Goal: Transaction & Acquisition: Purchase product/service

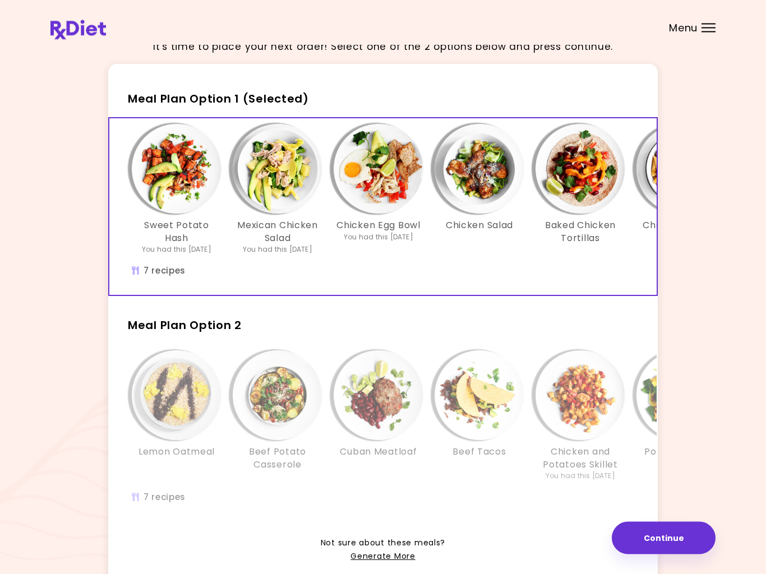
scroll to position [85, 0]
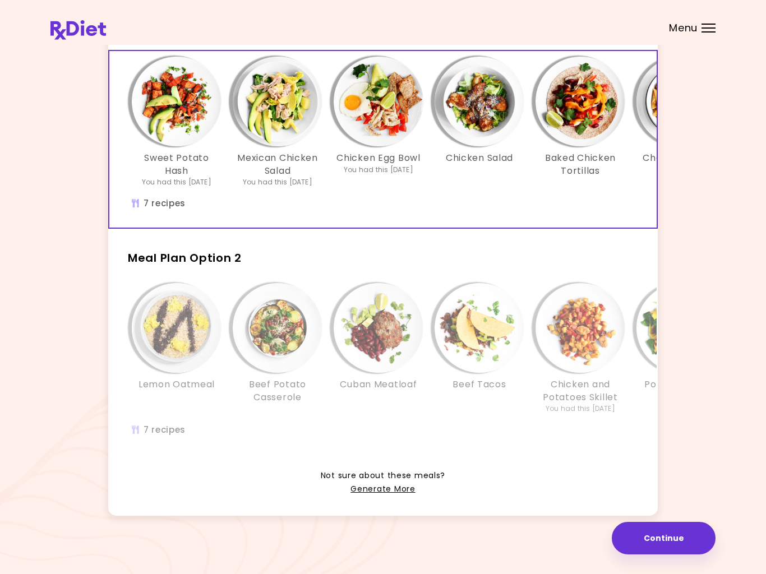
click at [382, 492] on link "Generate More" at bounding box center [382, 489] width 64 height 13
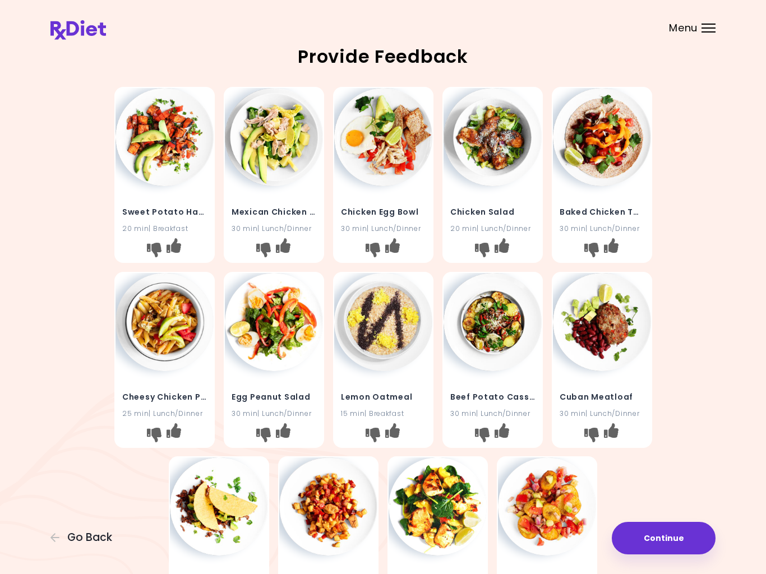
click at [502, 429] on icon "I like this recipe" at bounding box center [501, 430] width 15 height 15
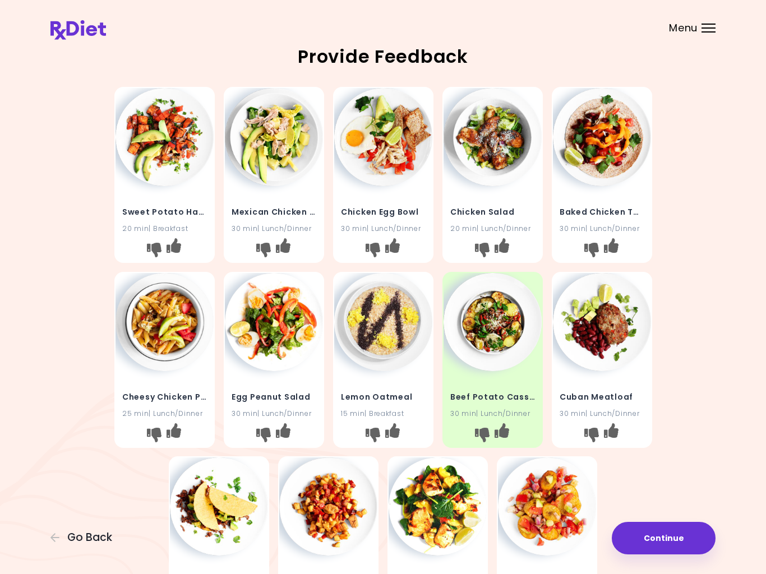
click at [616, 428] on icon "I like this recipe" at bounding box center [610, 430] width 15 height 15
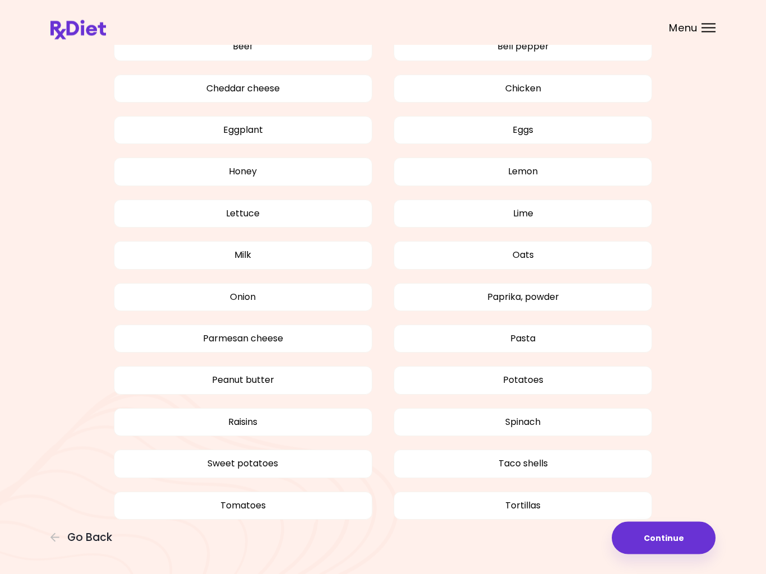
scroll to position [707, 0]
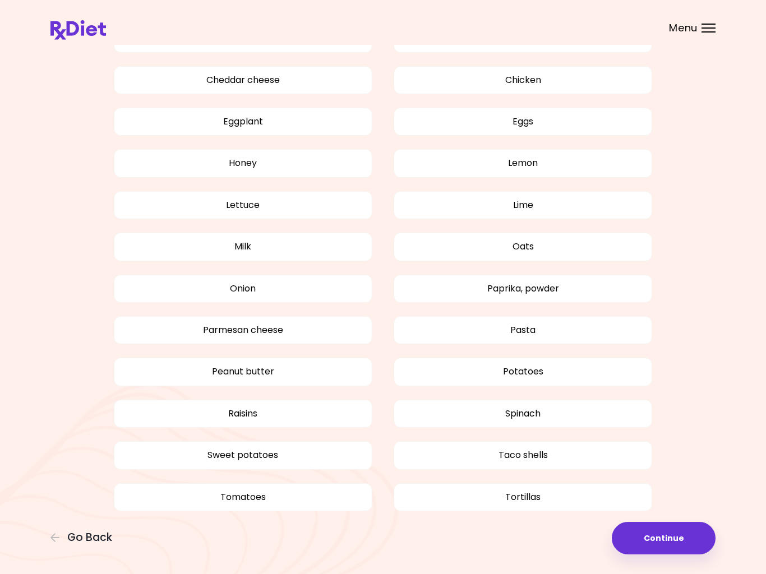
click at [529, 495] on button "Tortillas" at bounding box center [522, 497] width 258 height 28
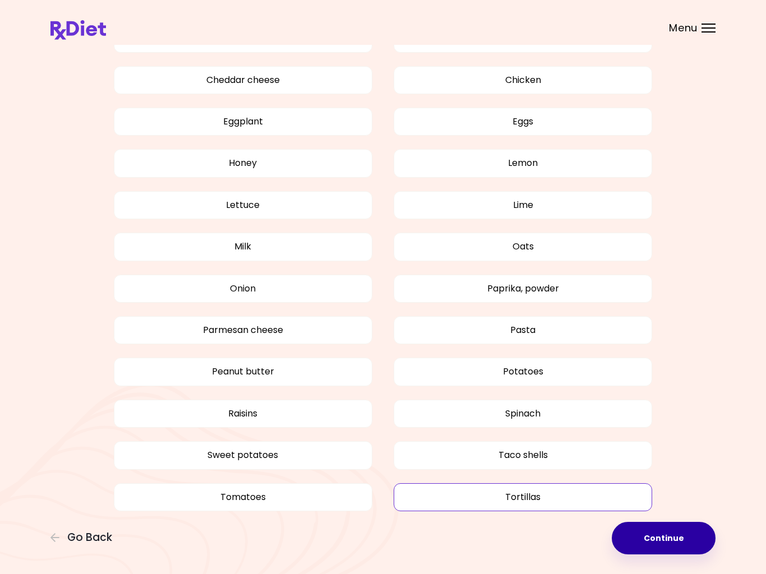
click at [675, 539] on button "Continue" at bounding box center [664, 538] width 104 height 33
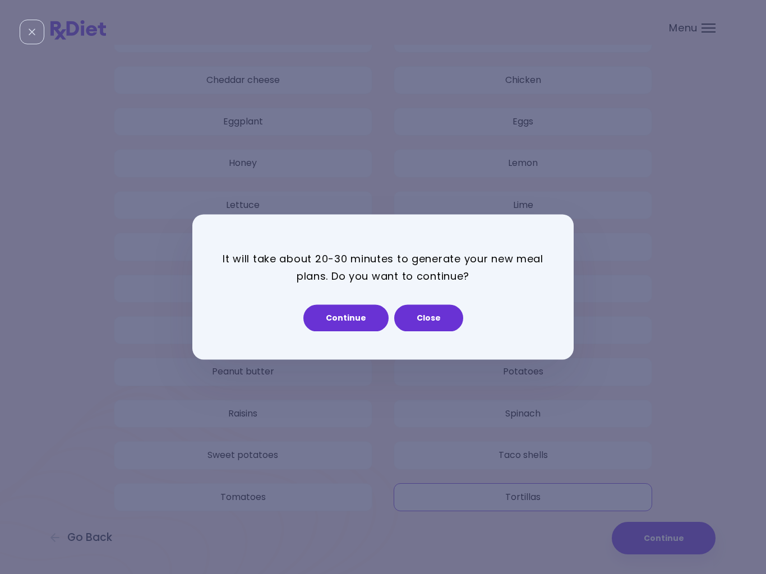
click at [335, 321] on button "Continue" at bounding box center [345, 318] width 85 height 27
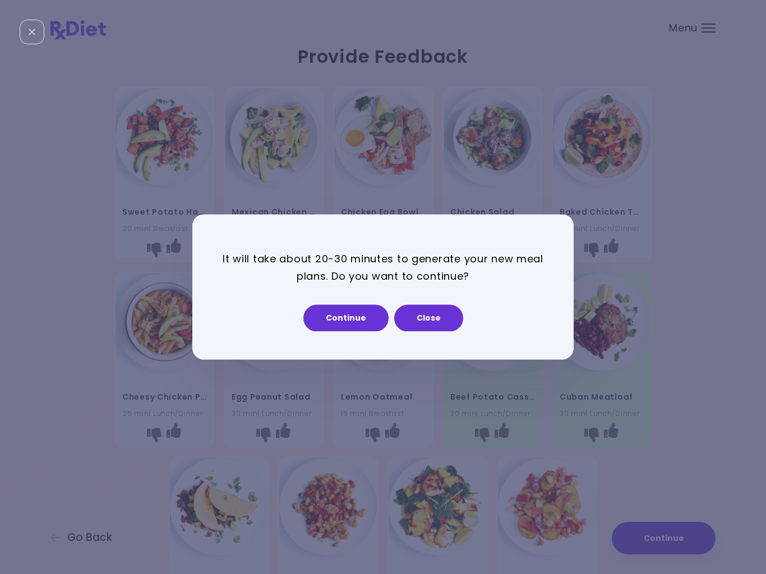
select select "*"
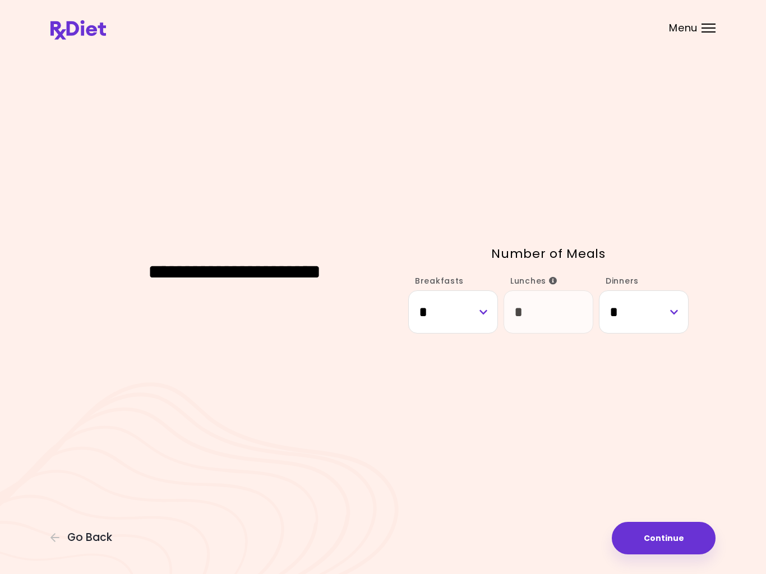
click at [663, 538] on button "Continue" at bounding box center [664, 538] width 104 height 33
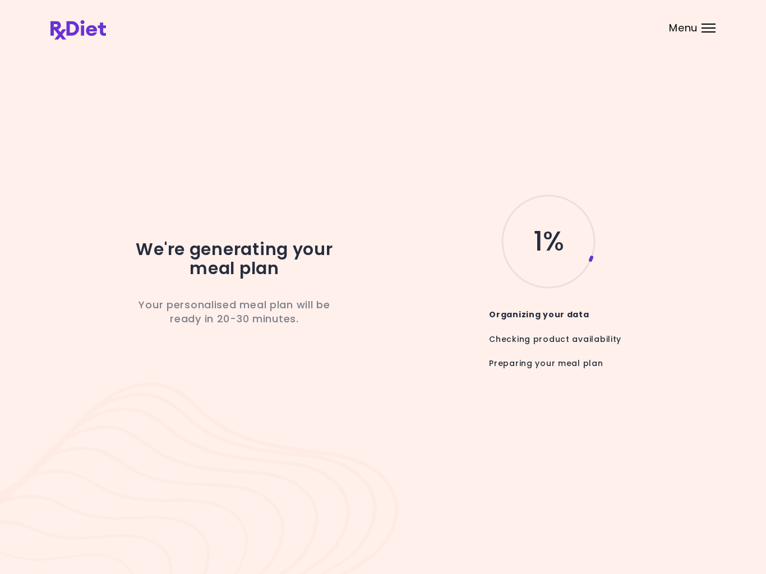
click at [3, 425] on div "We're generating your meal plan Your personalised meal plan will be ready in 20…" at bounding box center [383, 287] width 766 height 574
click at [716, 24] on header at bounding box center [383, 22] width 766 height 45
click at [704, 30] on div "Menu" at bounding box center [708, 28] width 14 height 9
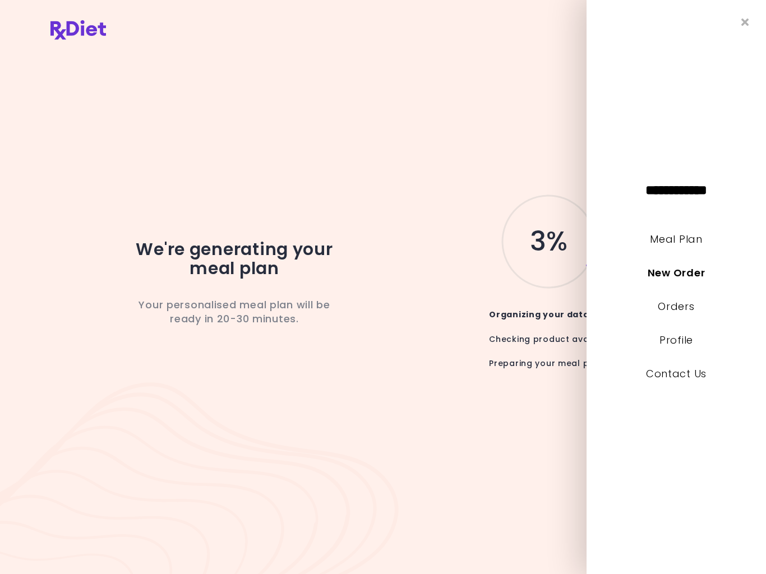
click at [763, 173] on div "**********" at bounding box center [675, 287] width 179 height 574
click at [686, 244] on link "Meal Plan" at bounding box center [676, 239] width 52 height 14
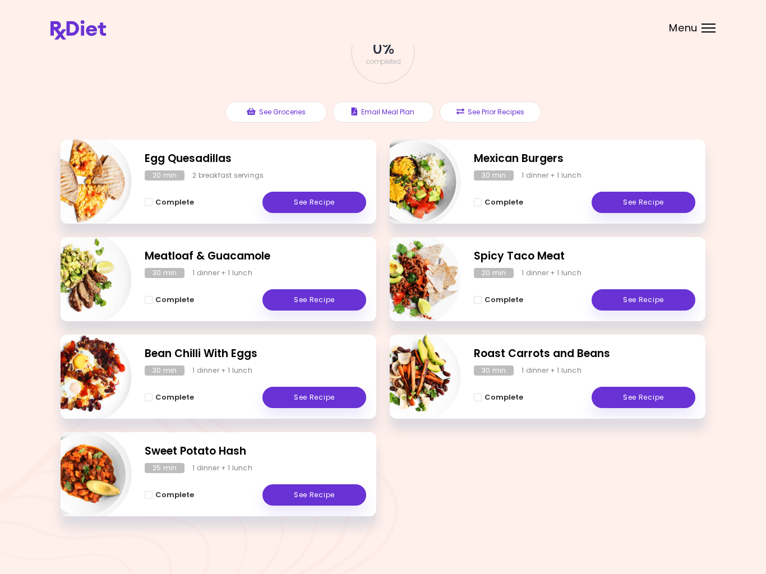
scroll to position [86, 0]
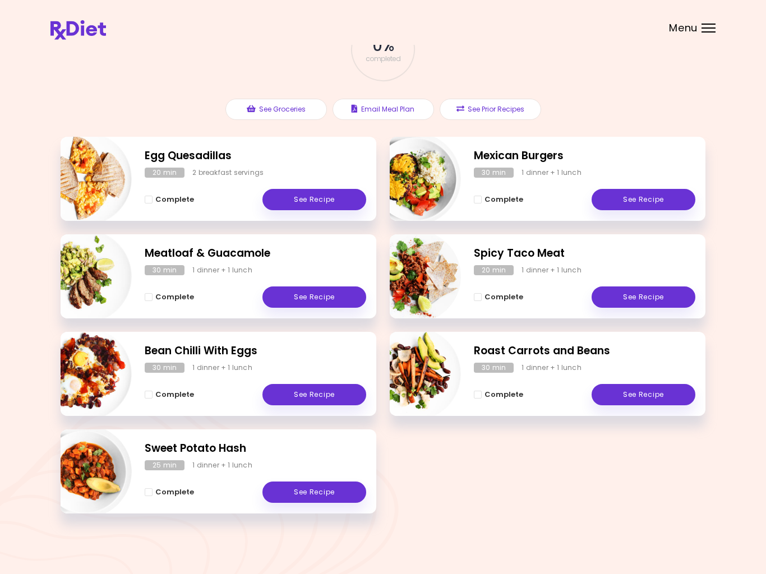
click at [642, 299] on link "See Recipe" at bounding box center [643, 296] width 104 height 21
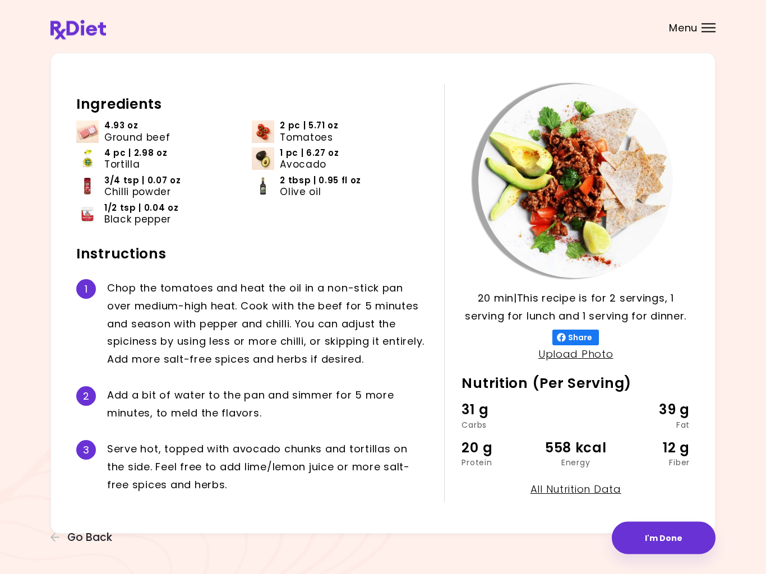
scroll to position [30, 0]
click at [68, 544] on span "Go Back" at bounding box center [89, 537] width 45 height 12
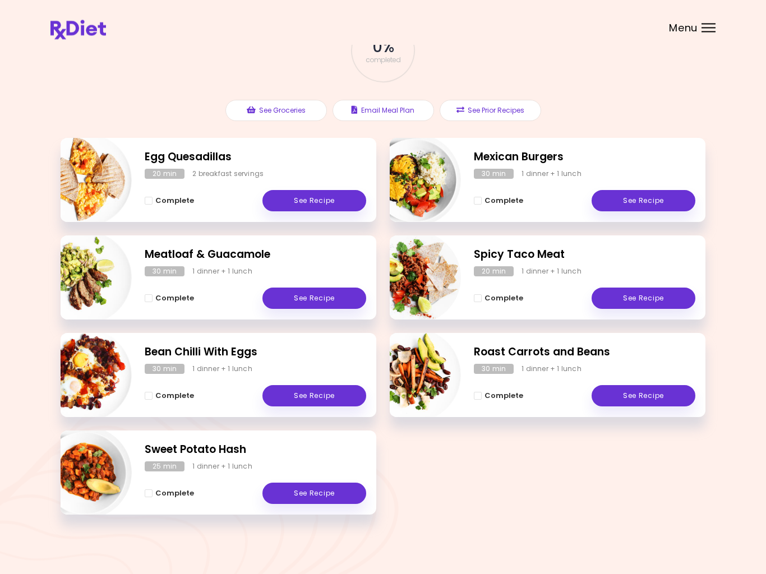
scroll to position [86, 0]
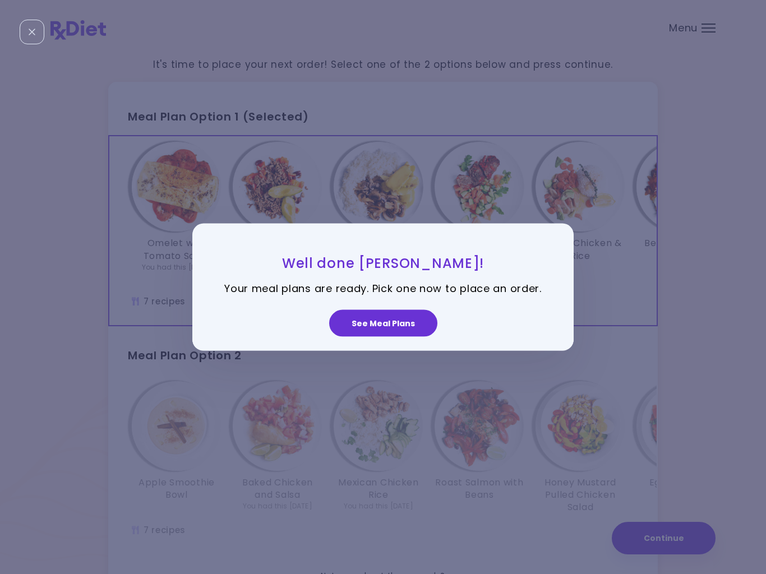
click at [385, 328] on button "See Meal Plans" at bounding box center [383, 322] width 108 height 27
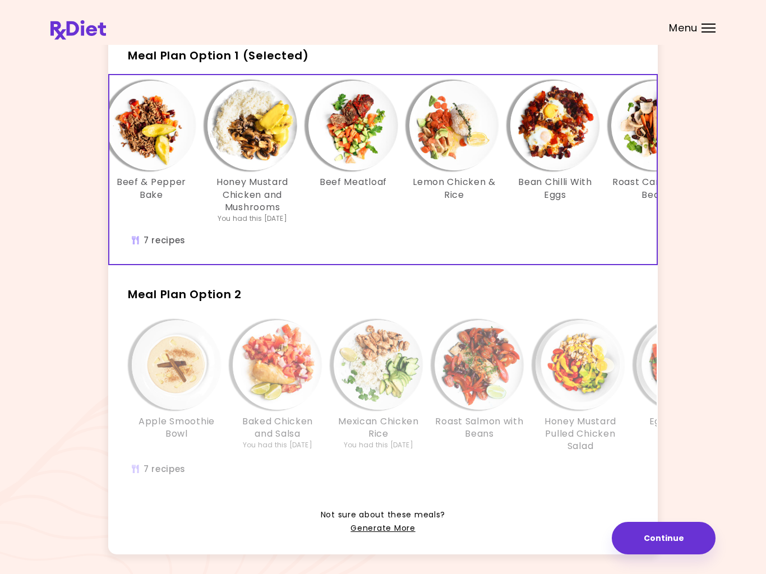
scroll to position [0, 130]
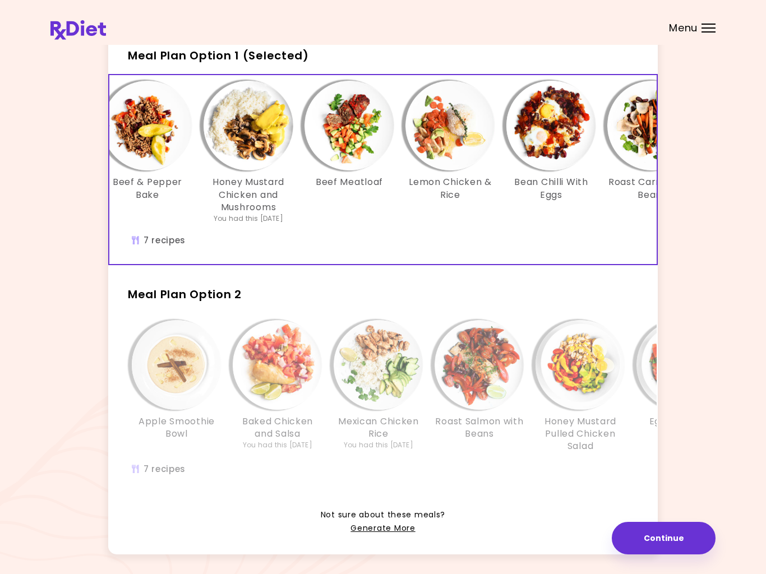
click at [349, 140] on img "Info - Beef Meatloaf - Meal Plan Option 1 (Selected)" at bounding box center [349, 126] width 90 height 90
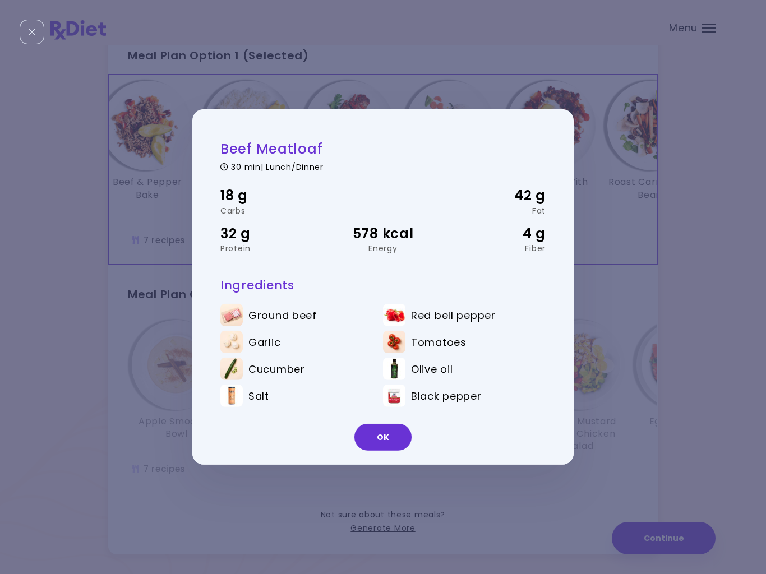
click at [381, 435] on button "OK" at bounding box center [382, 437] width 57 height 27
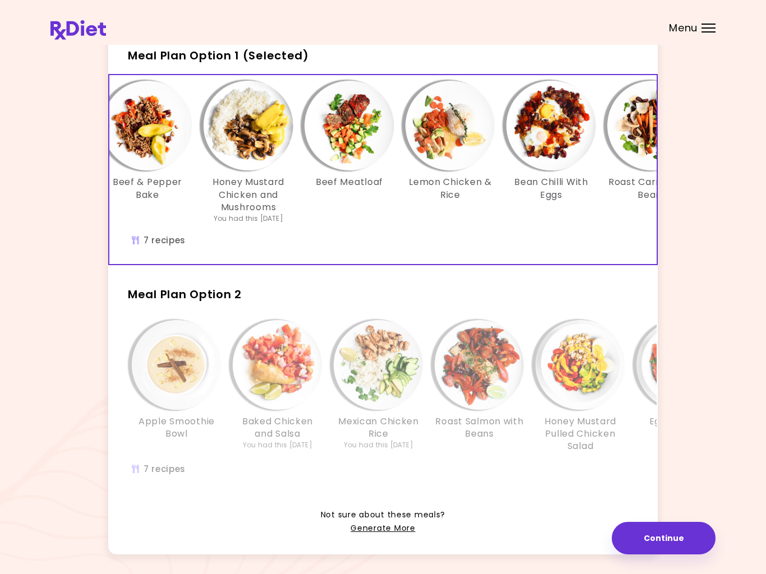
click at [139, 142] on img "Info - Beef & Pepper Bake - Meal Plan Option 1 (Selected)" at bounding box center [148, 126] width 90 height 90
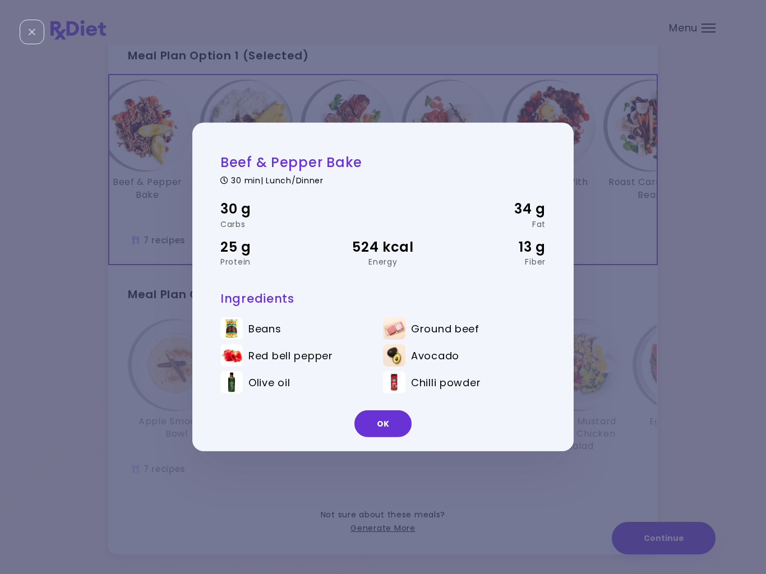
click at [387, 424] on button "OK" at bounding box center [382, 423] width 57 height 27
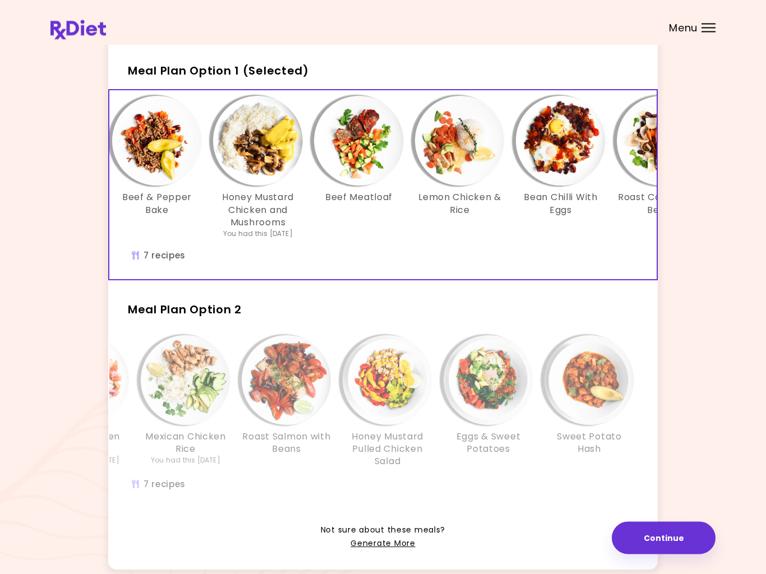
scroll to position [0, 0]
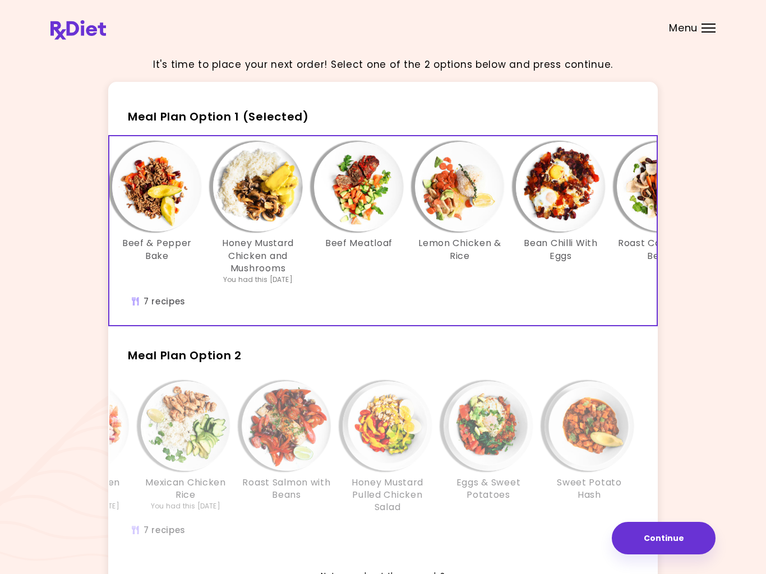
click at [660, 553] on button "Continue" at bounding box center [664, 538] width 104 height 33
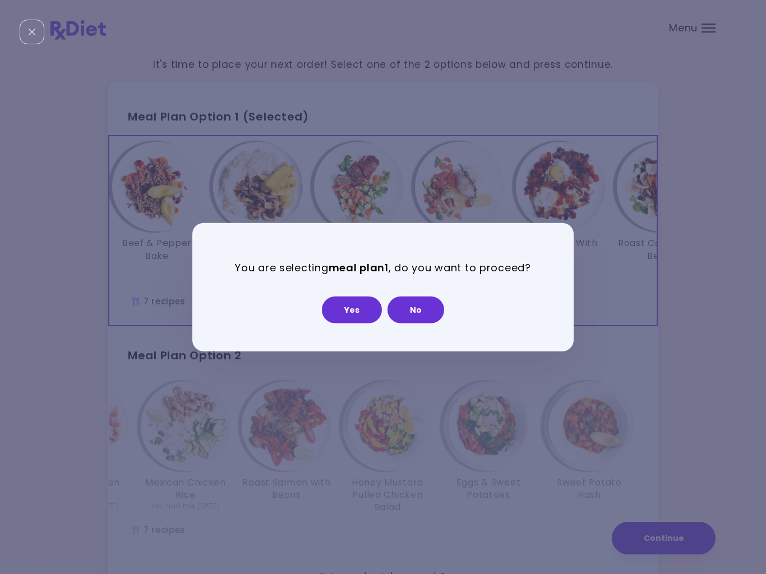
click at [350, 312] on button "Yes" at bounding box center [352, 309] width 60 height 27
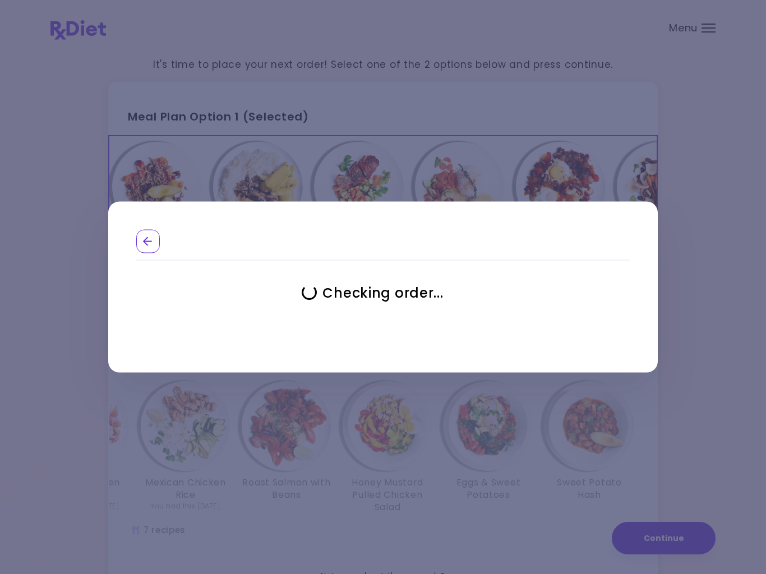
select select "**********"
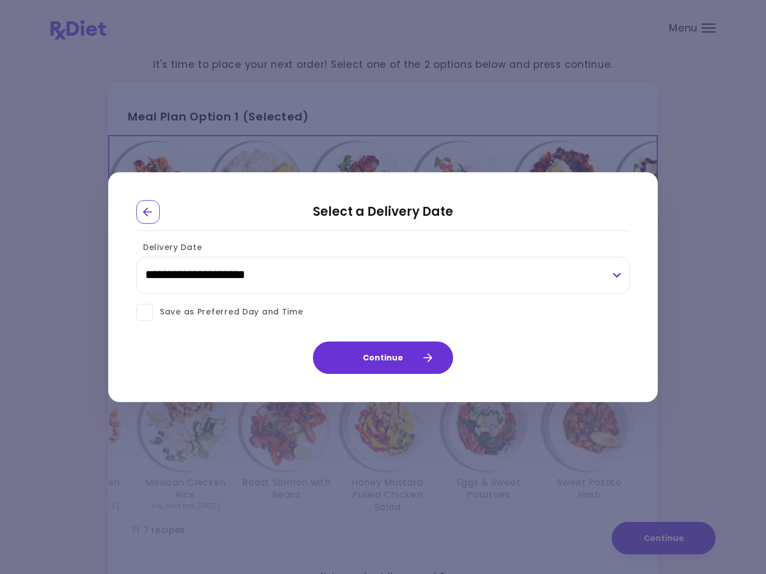
click at [427, 360] on icon "button" at bounding box center [427, 358] width 10 height 10
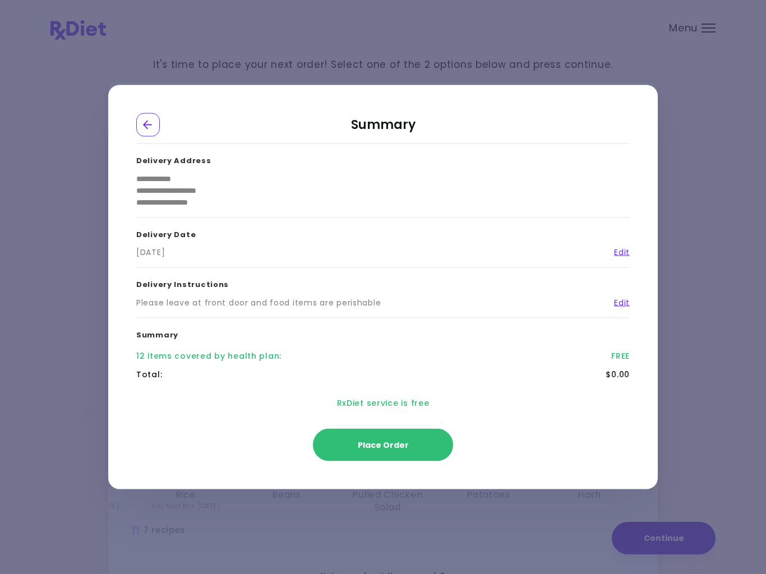
click at [393, 459] on button "Place Order" at bounding box center [383, 445] width 140 height 33
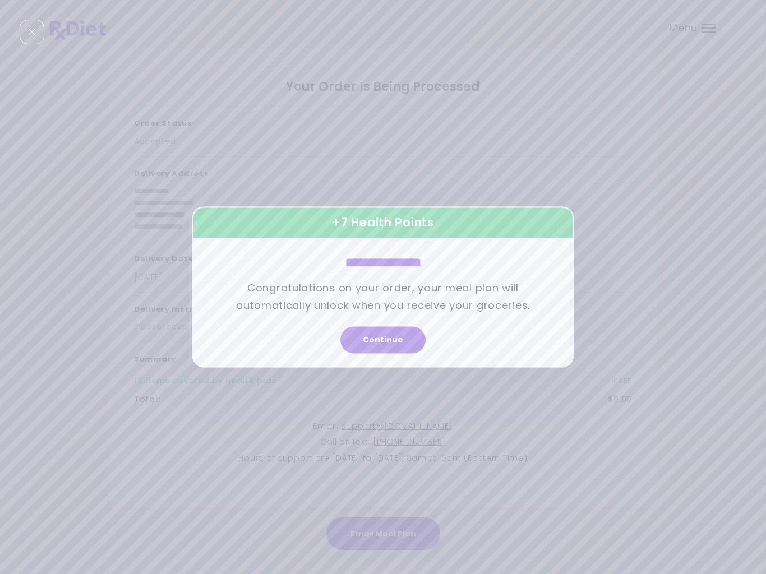
click at [387, 341] on button "Continue" at bounding box center [382, 340] width 85 height 27
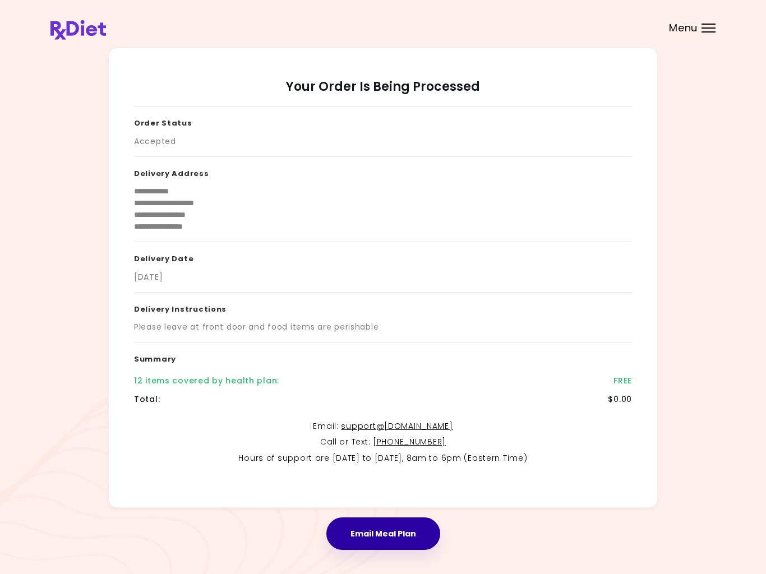
click at [376, 529] on button "Email Meal Plan" at bounding box center [383, 533] width 114 height 33
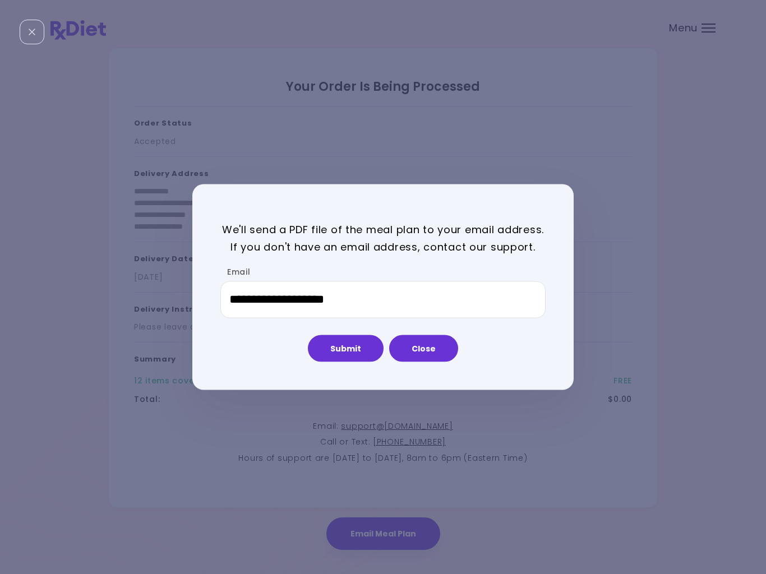
click at [337, 350] on button "Submit" at bounding box center [346, 348] width 76 height 27
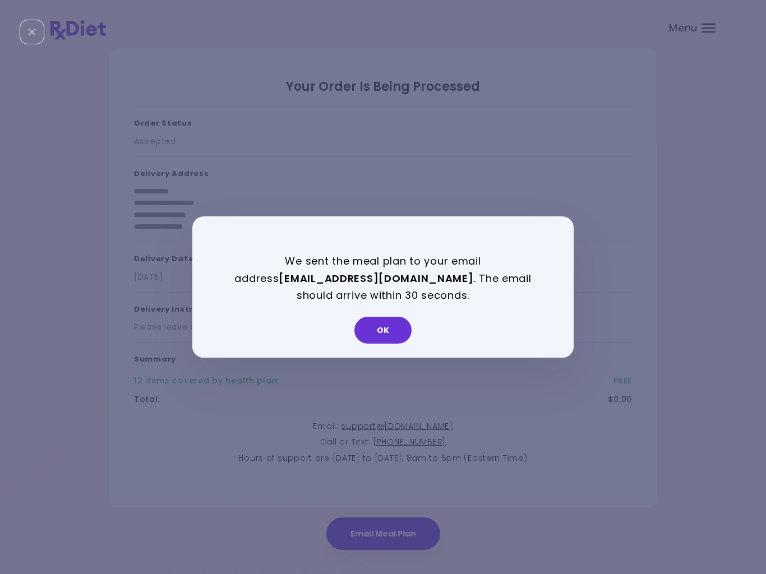
click at [391, 339] on button "OK" at bounding box center [382, 330] width 57 height 27
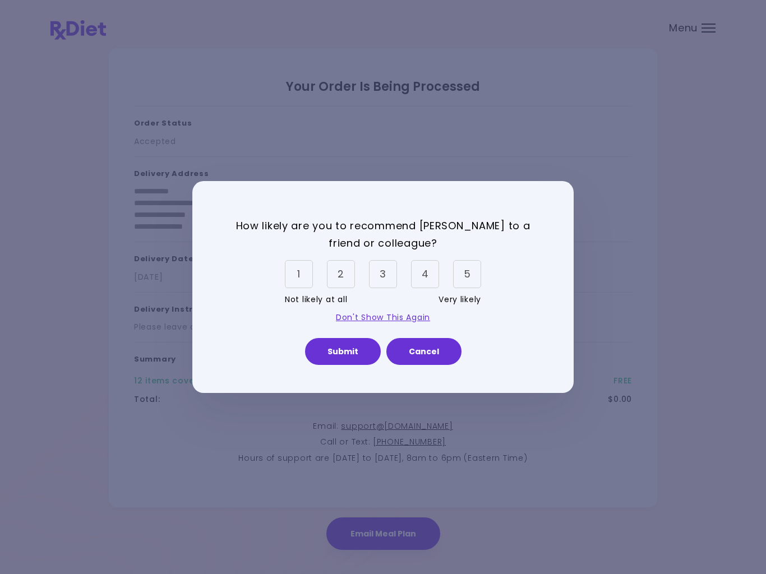
click at [474, 281] on div "5" at bounding box center [467, 274] width 28 height 28
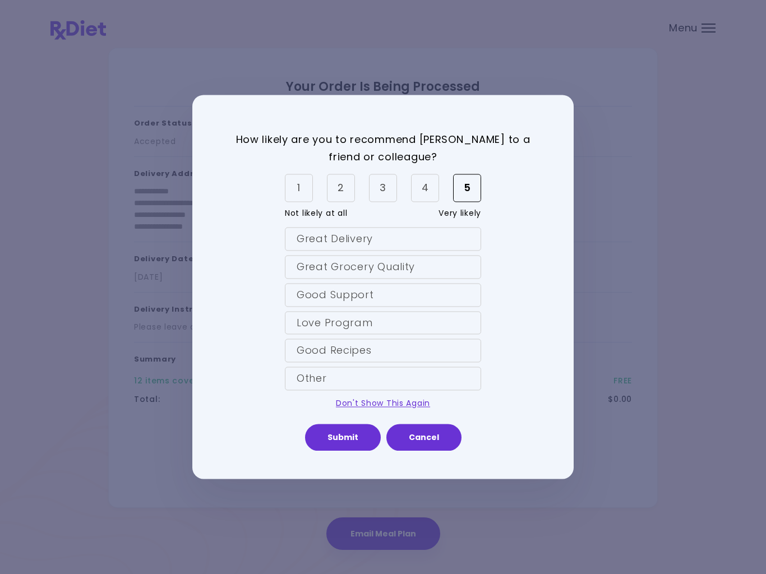
click at [349, 244] on div "Great Delivery" at bounding box center [383, 240] width 196 height 24
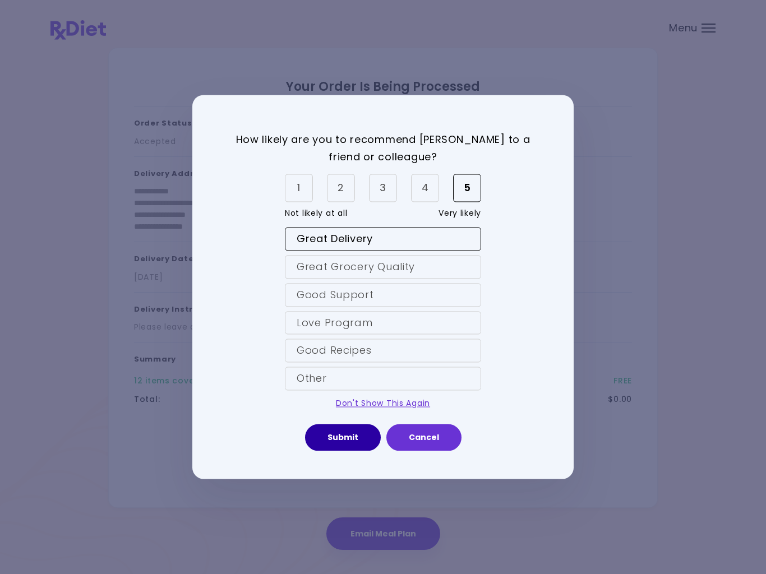
click at [334, 441] on button "Submit" at bounding box center [343, 437] width 76 height 27
